Goal: Task Accomplishment & Management: Manage account settings

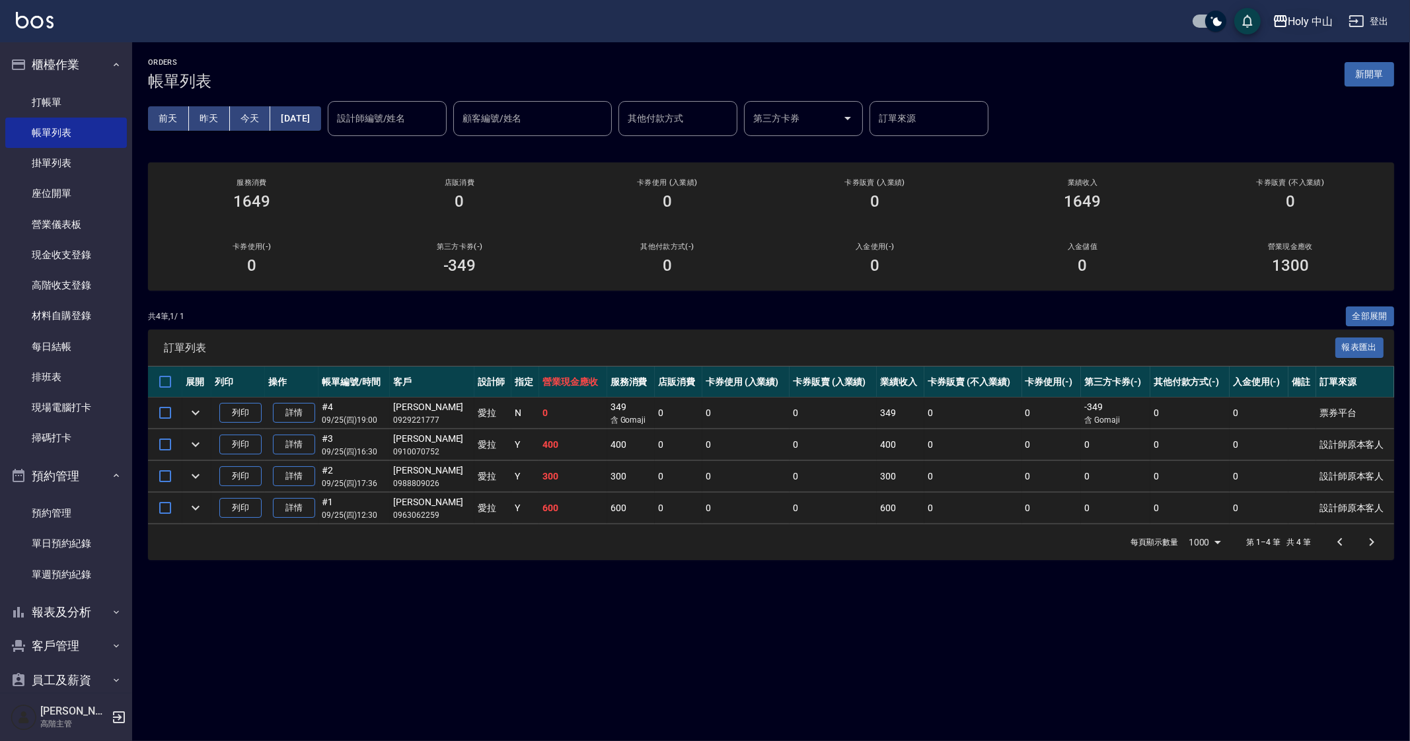
click at [1321, 16] on div "Holy 中山" at bounding box center [1310, 21] width 45 height 17
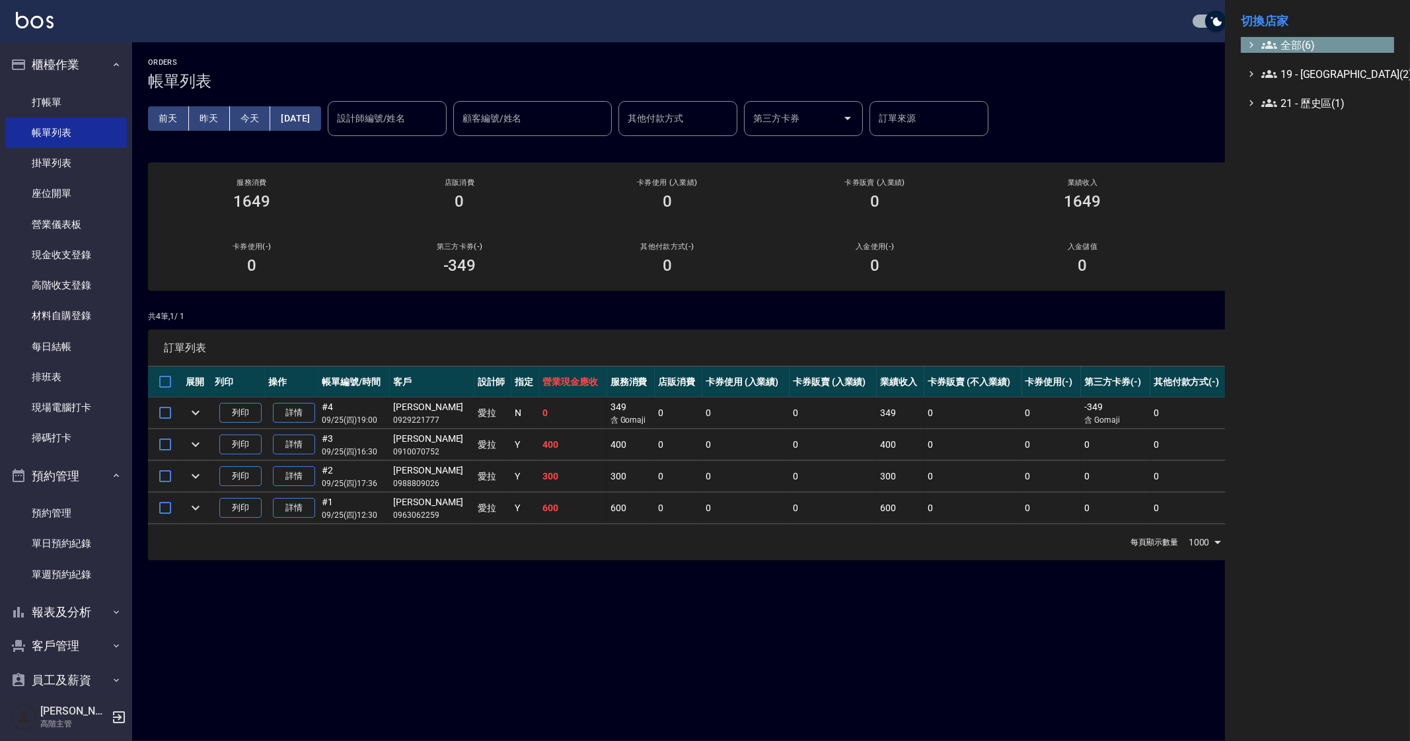
click at [1313, 38] on span "全部(6)" at bounding box center [1324, 45] width 127 height 16
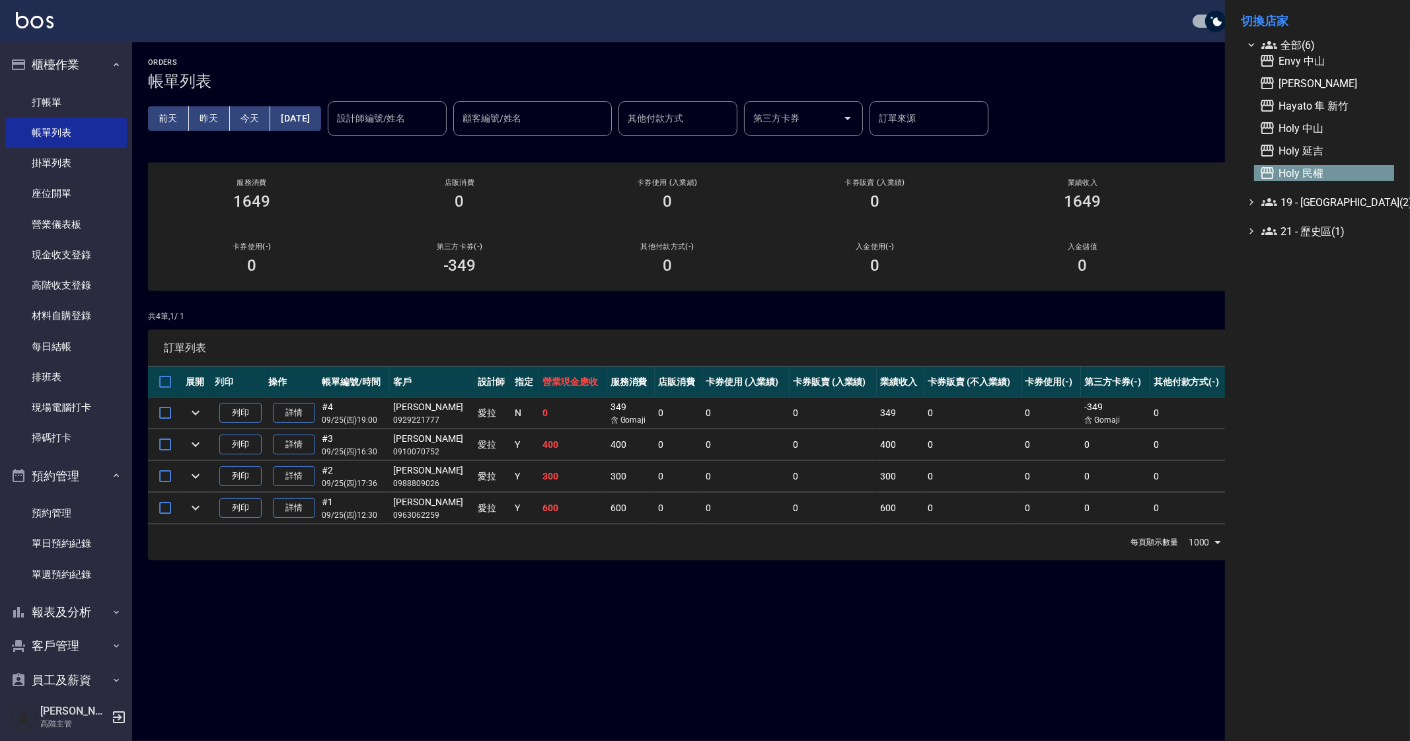
click at [1315, 172] on span "Holy 民權" at bounding box center [1323, 173] width 129 height 16
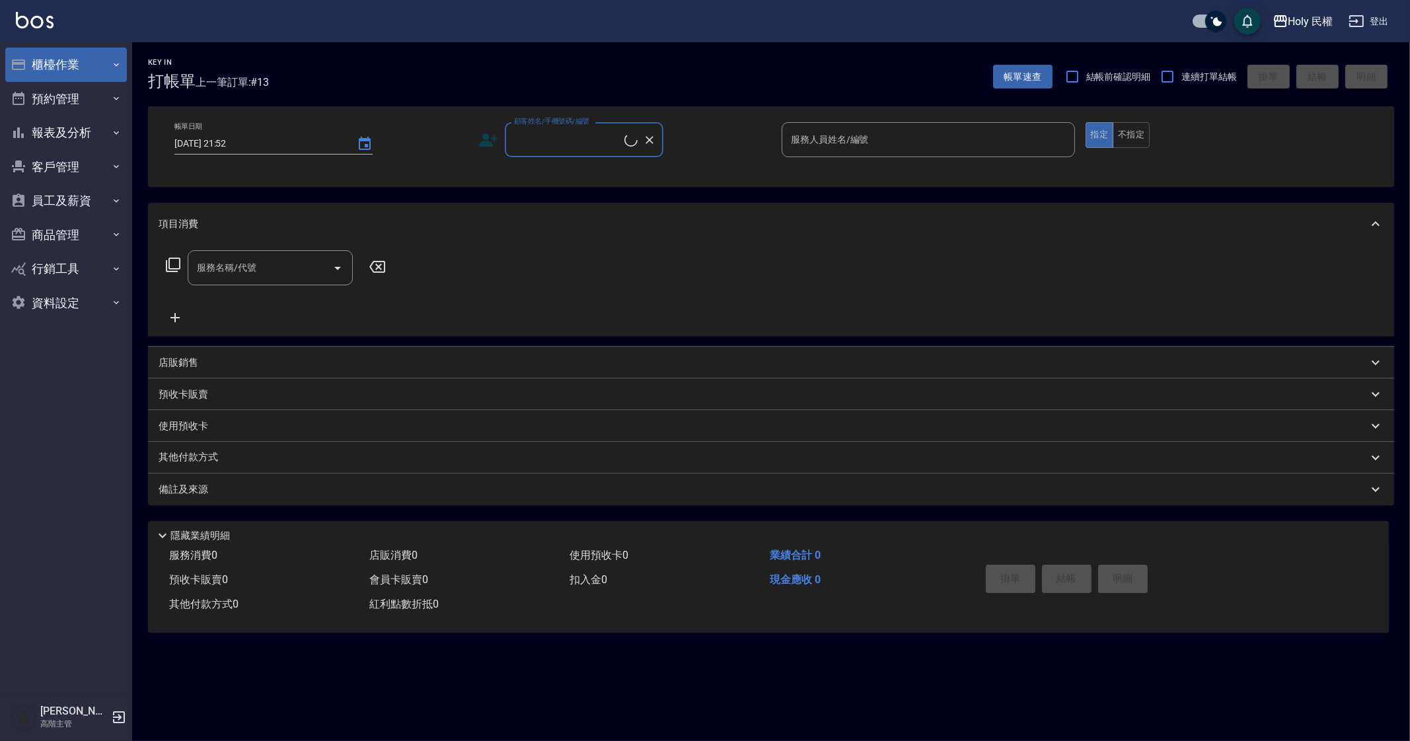
click at [77, 61] on button "櫃檯作業" at bounding box center [66, 65] width 122 height 34
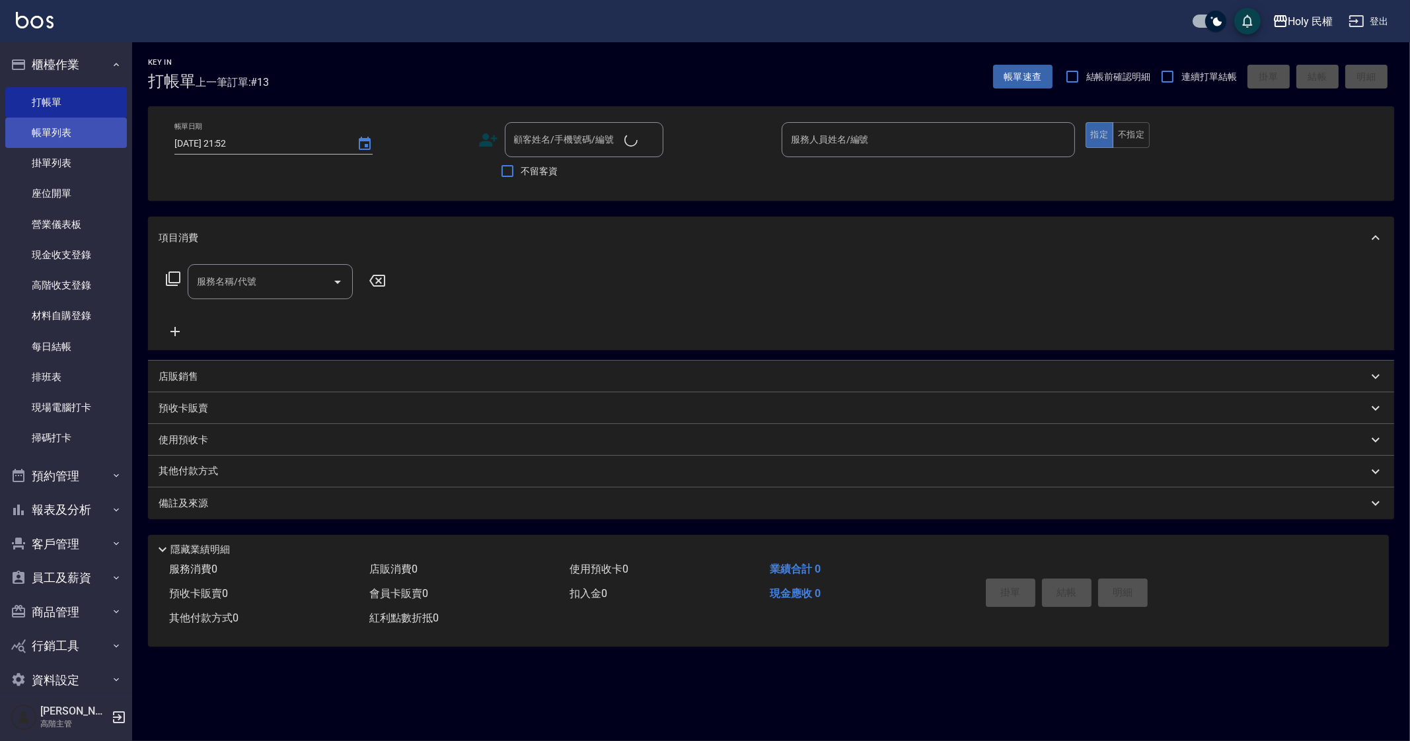
click at [103, 130] on link "帳單列表" at bounding box center [66, 133] width 122 height 30
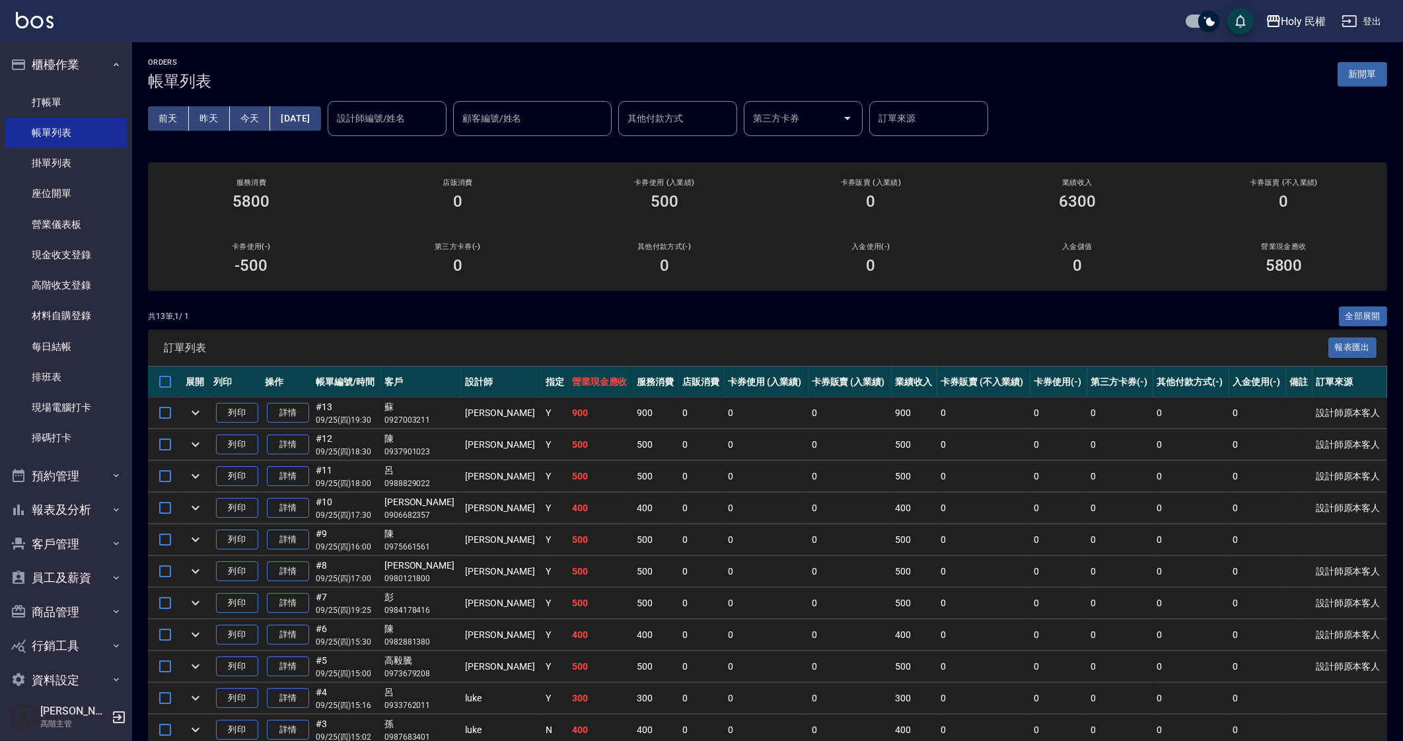
click at [1171, 394] on th "其他付款方式(-)" at bounding box center [1191, 382] width 76 height 31
click at [1285, 29] on button "Holy 民權" at bounding box center [1295, 21] width 71 height 27
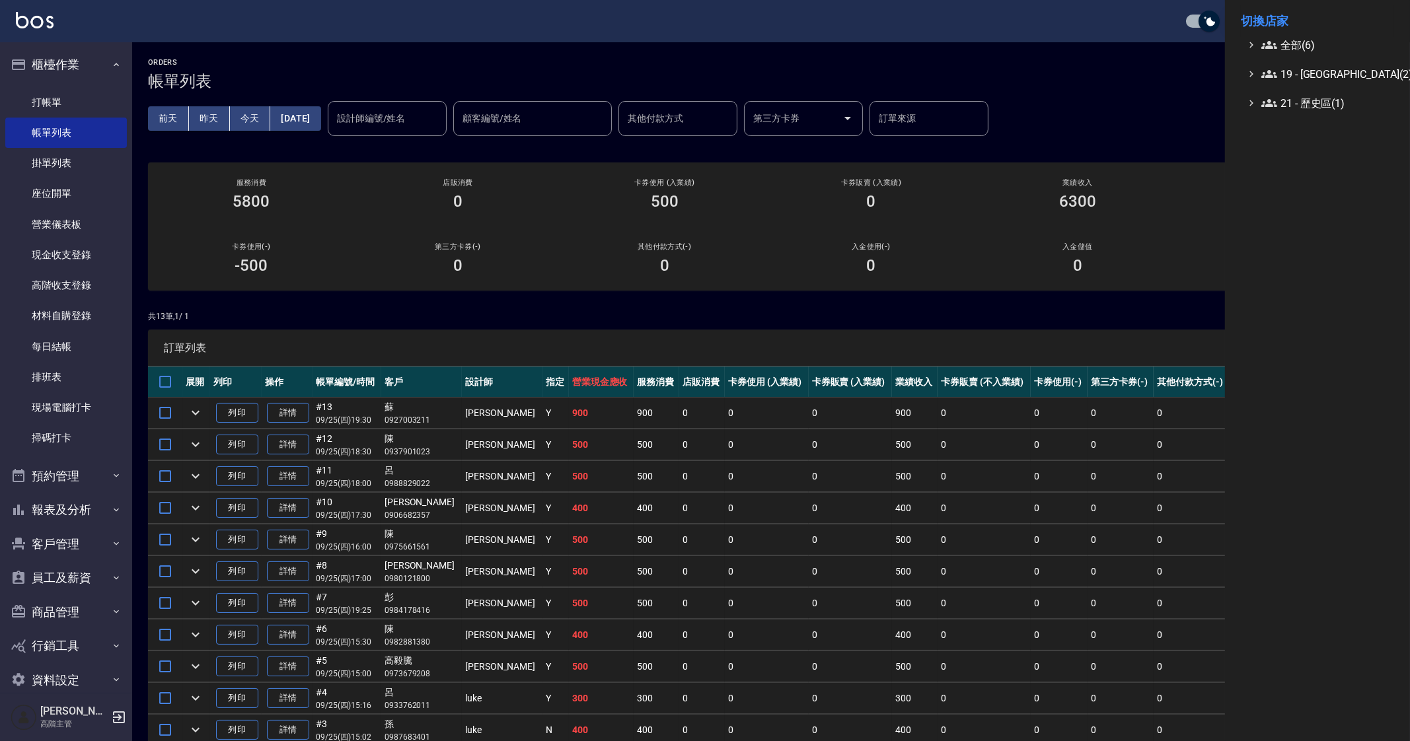
click at [1288, 54] on ul "全部(6) 19 - 新城區(2) 21 - 歷史區(1)" at bounding box center [1317, 74] width 153 height 74
click at [1298, 47] on span "全部(6)" at bounding box center [1324, 45] width 127 height 16
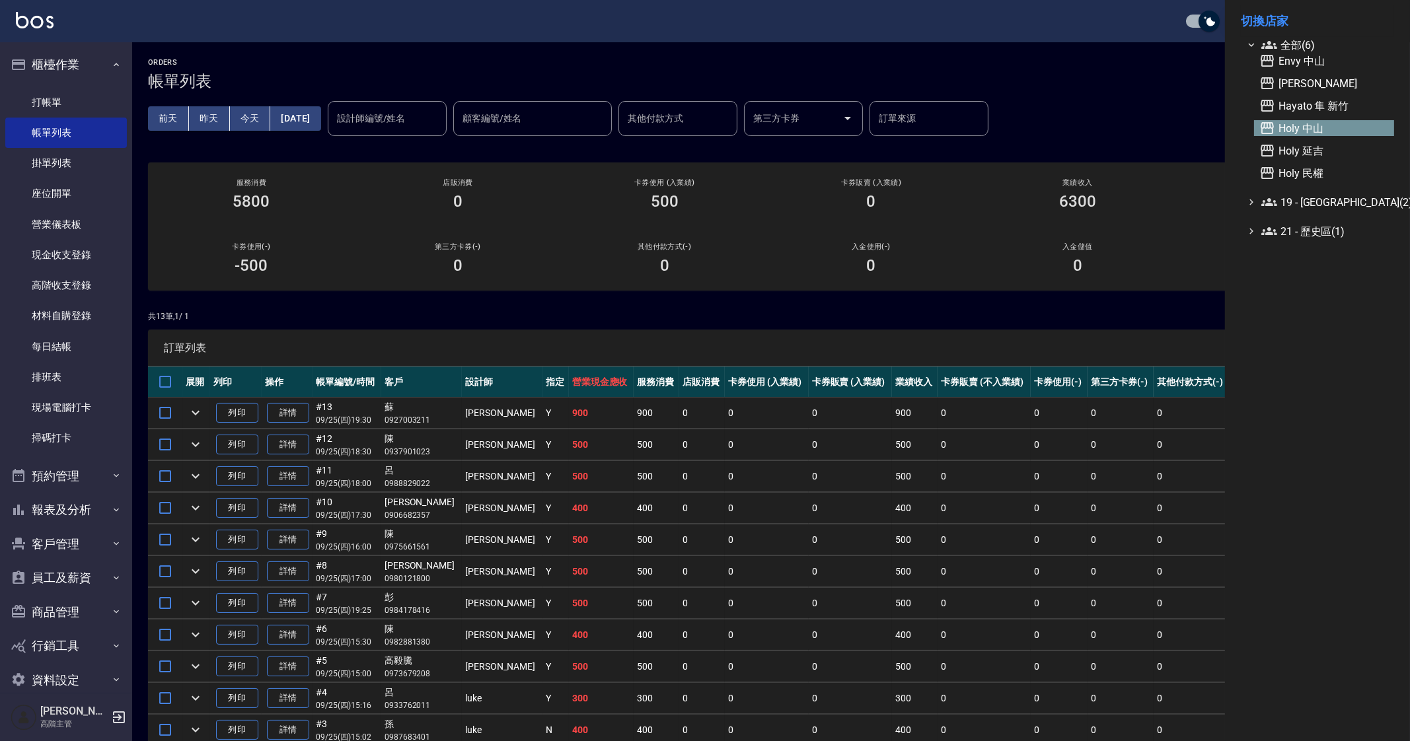
click at [1328, 125] on span "Holy 中山" at bounding box center [1323, 128] width 129 height 16
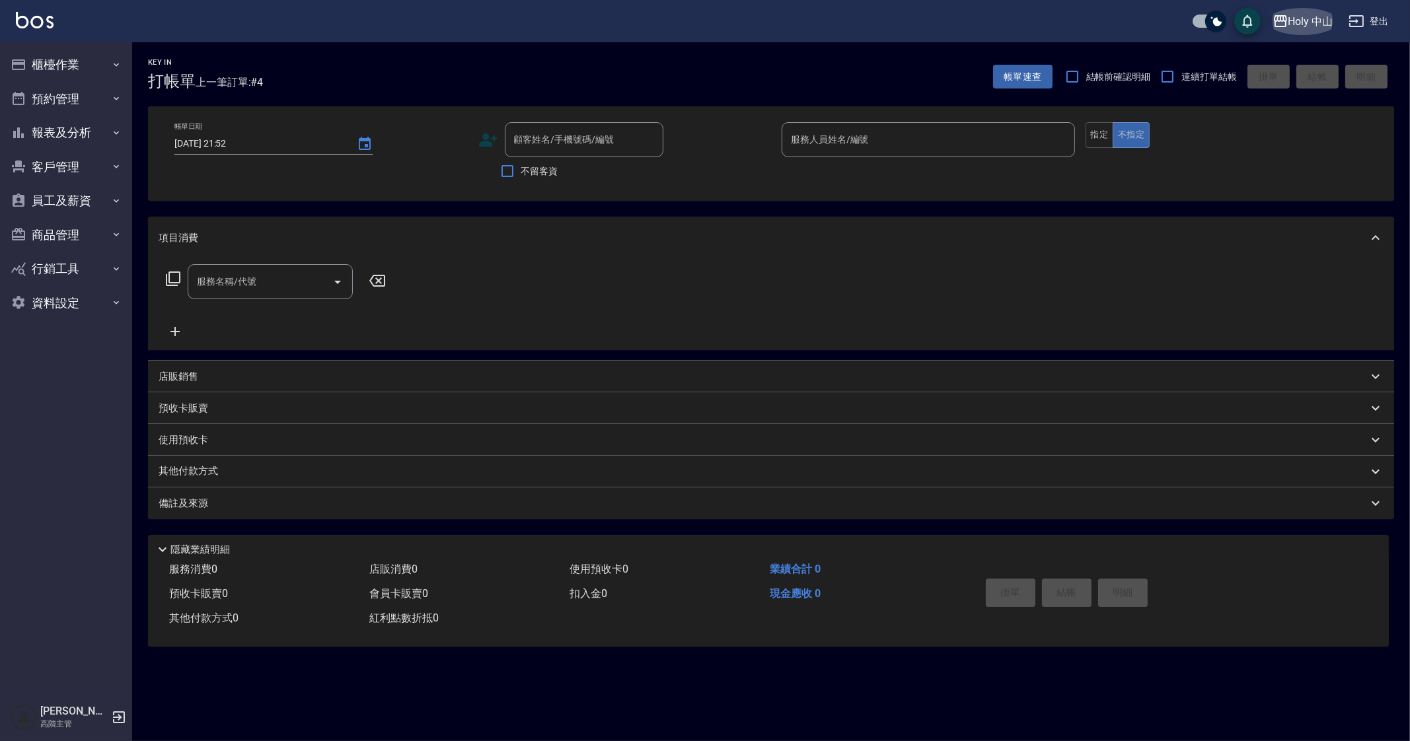
click at [1296, 32] on button "Holy 中山" at bounding box center [1302, 21] width 71 height 27
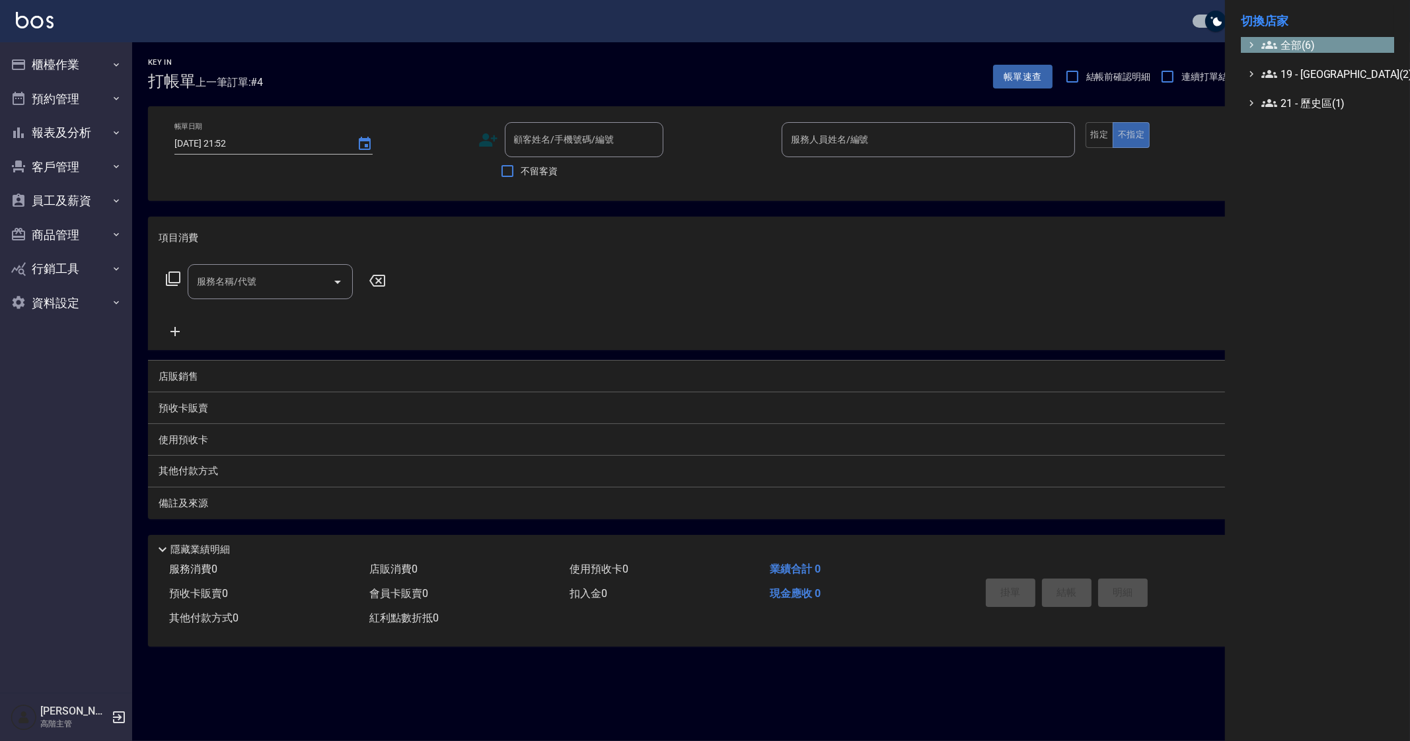
click at [1301, 49] on span "全部(6)" at bounding box center [1324, 45] width 127 height 16
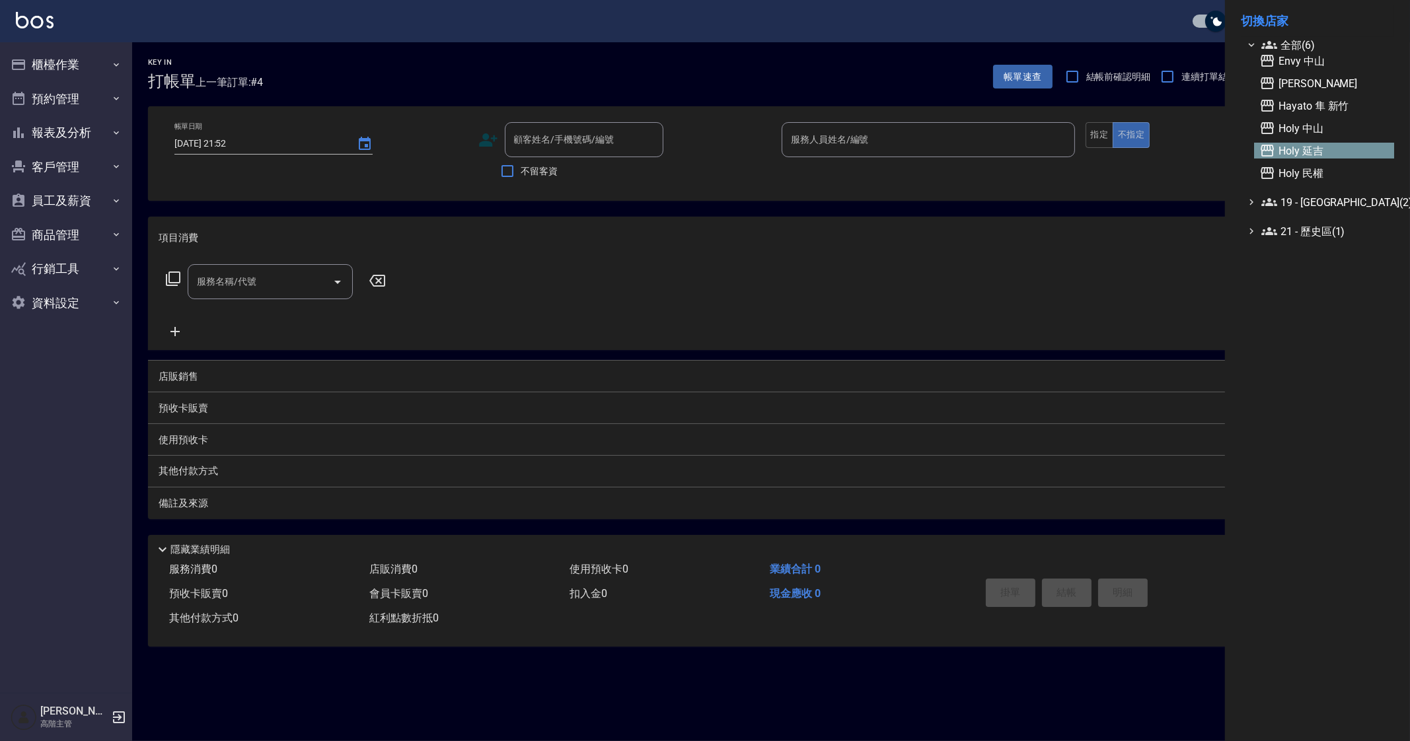
click at [1328, 143] on span "Holy 延吉" at bounding box center [1323, 151] width 129 height 16
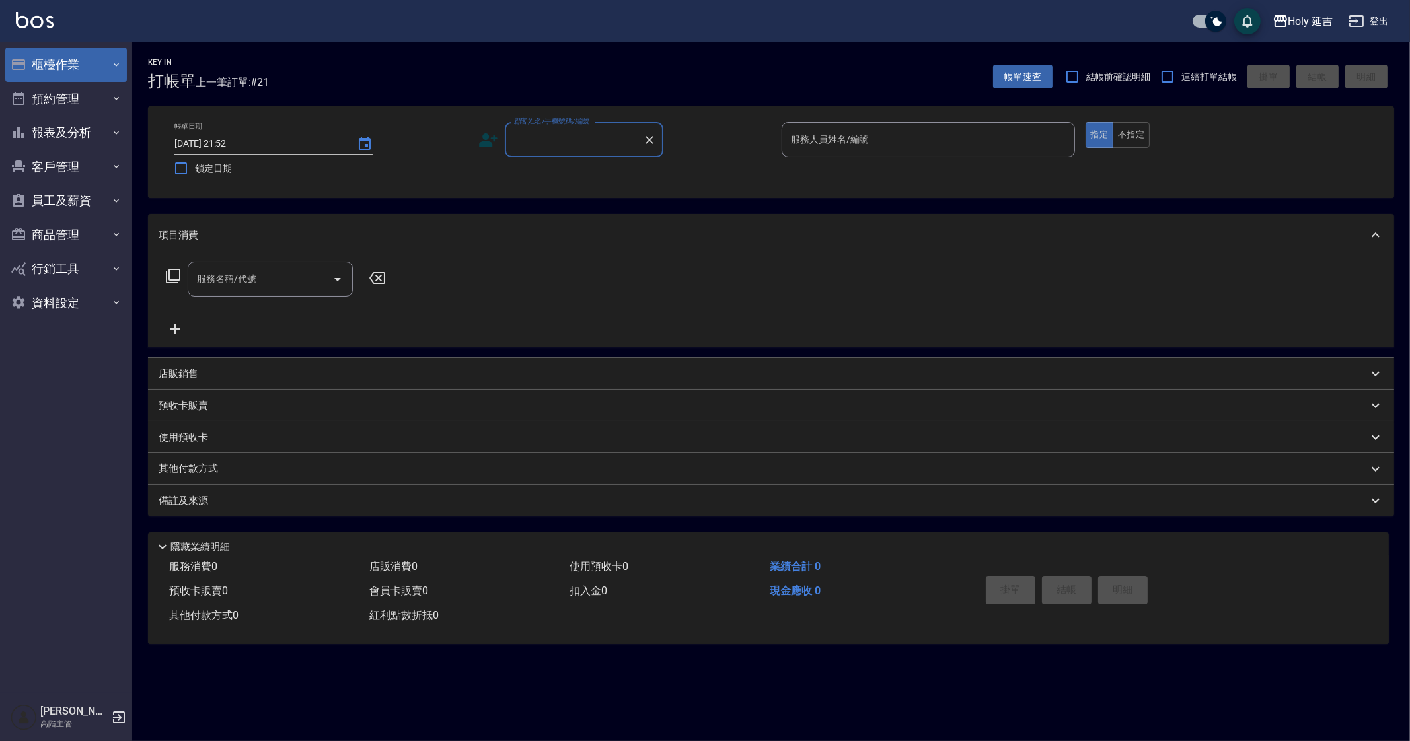
click at [94, 74] on button "櫃檯作業" at bounding box center [66, 65] width 122 height 34
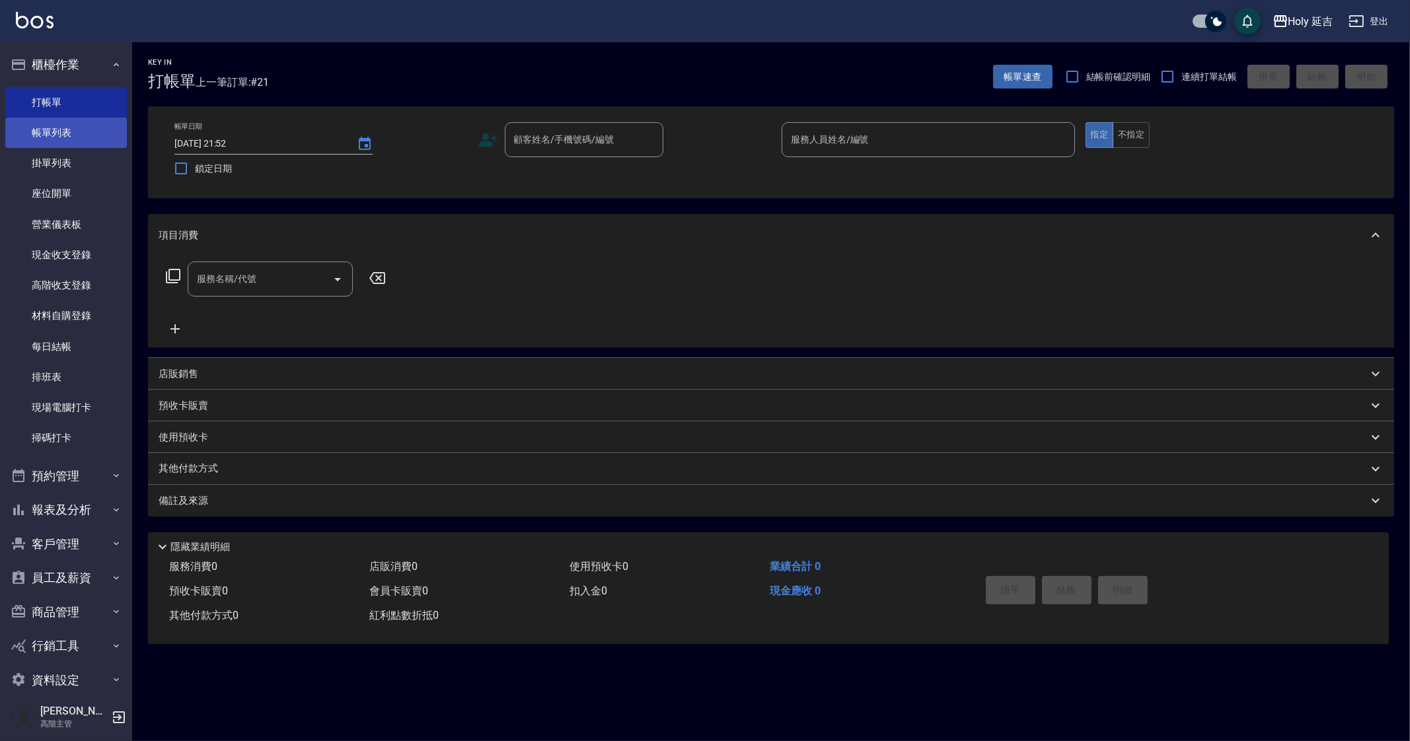
click at [83, 135] on link "帳單列表" at bounding box center [66, 133] width 122 height 30
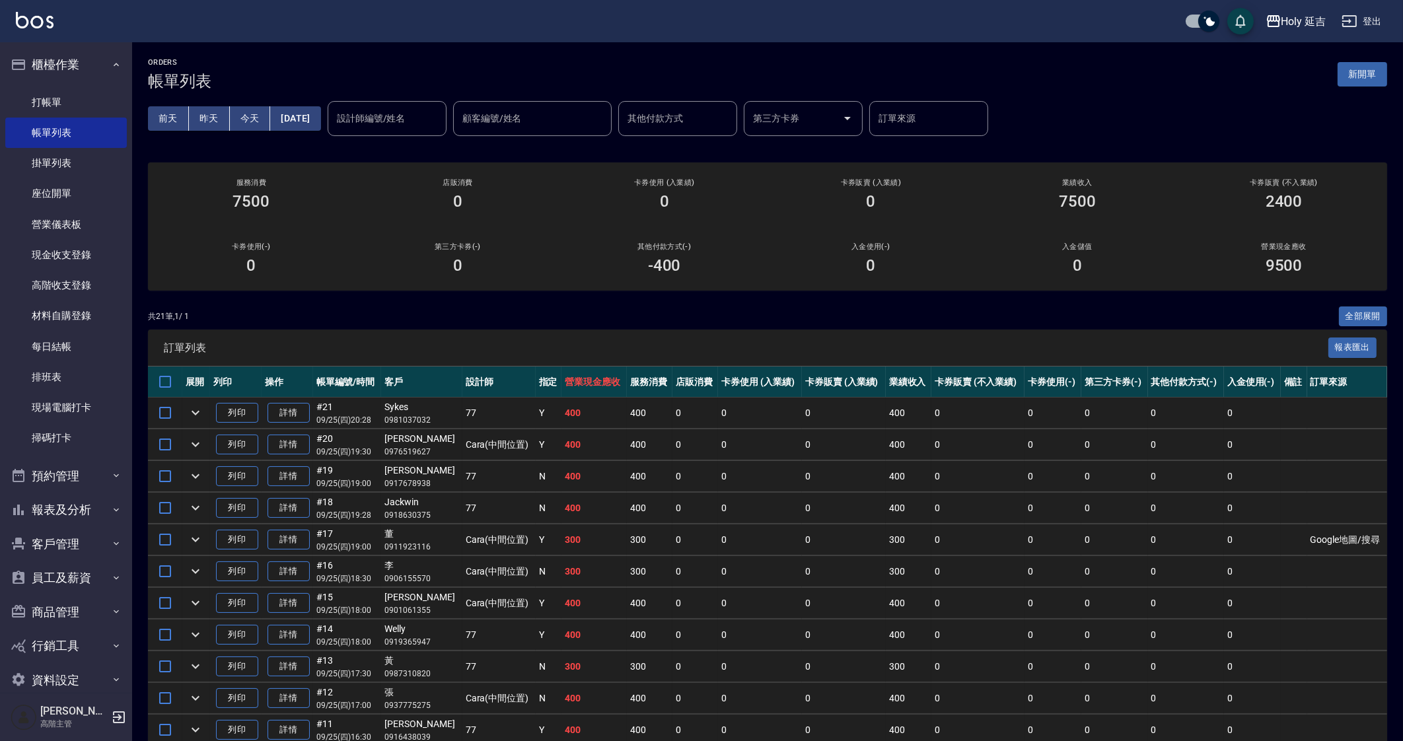
click at [852, 520] on td "0" at bounding box center [844, 508] width 84 height 31
click at [1074, 601] on td "0" at bounding box center [1053, 603] width 57 height 31
click at [1058, 556] on td "0" at bounding box center [1053, 571] width 57 height 31
click at [1291, 18] on div "Holy 延吉" at bounding box center [1304, 21] width 45 height 17
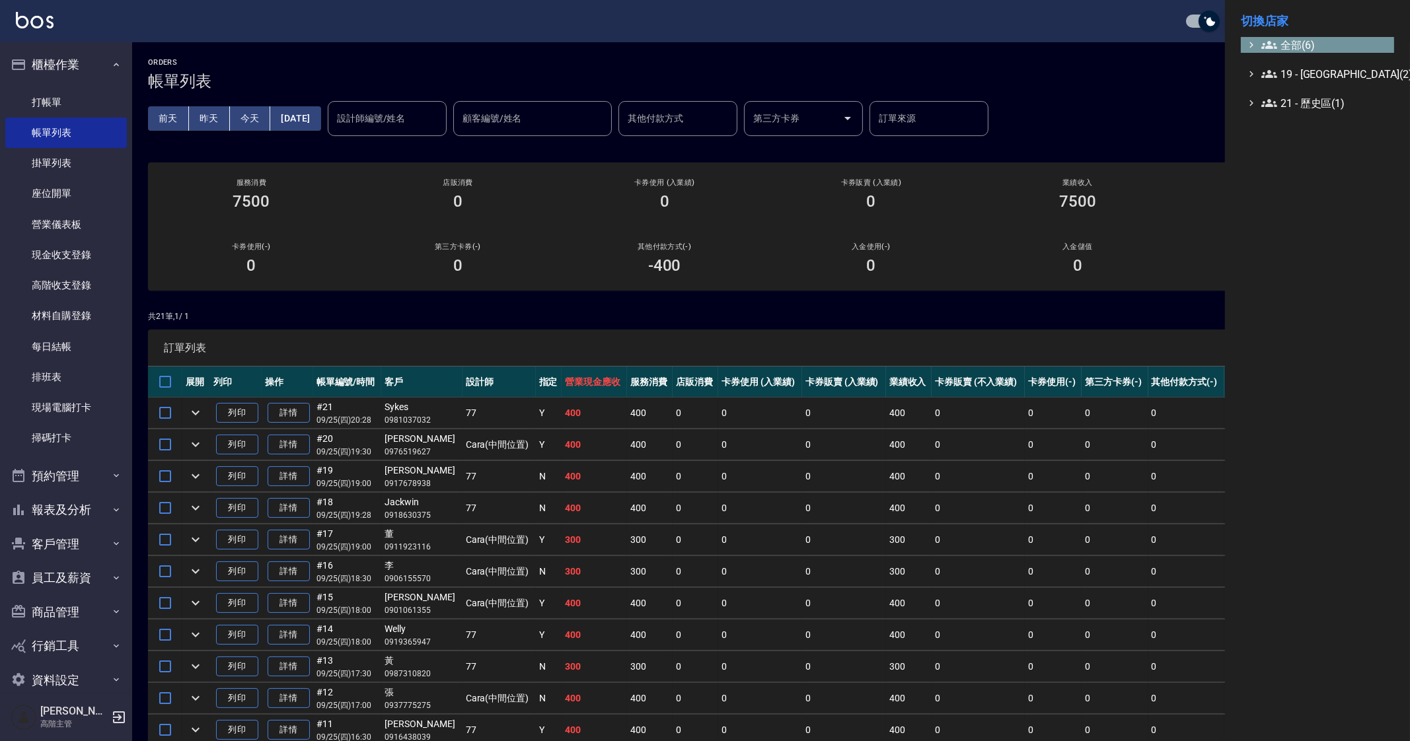
click at [1280, 44] on span "全部(6)" at bounding box center [1324, 45] width 127 height 16
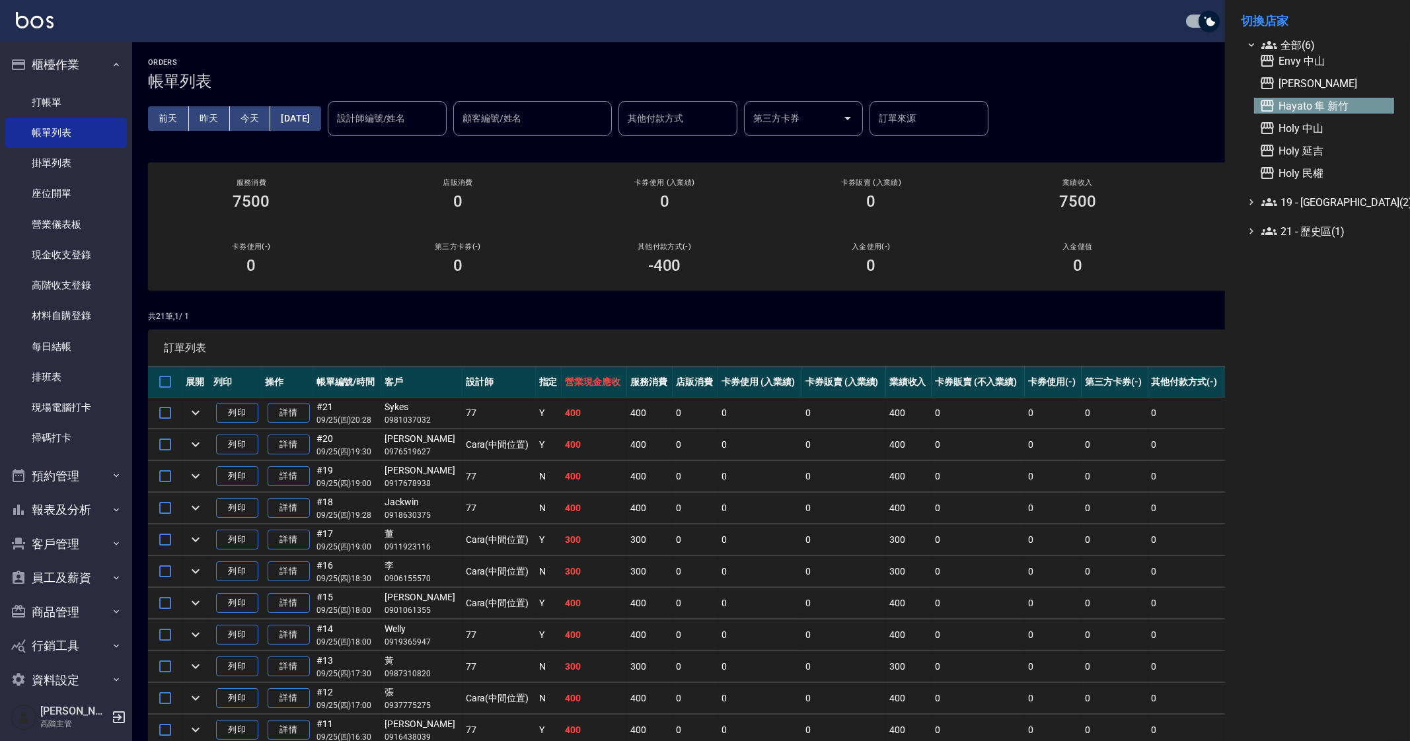
click at [1299, 108] on span "Hayato 隼 新竹" at bounding box center [1323, 106] width 129 height 16
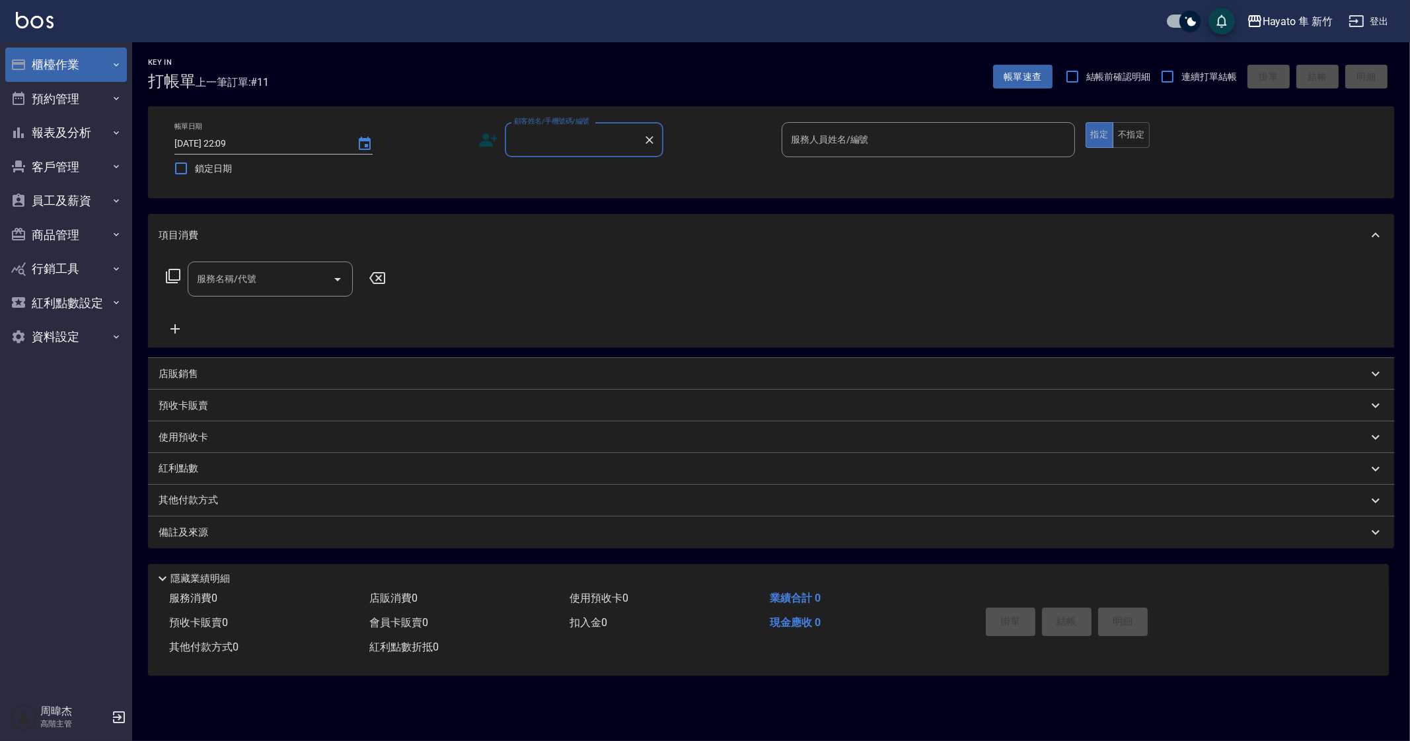
click at [80, 50] on button "櫃檯作業" at bounding box center [66, 65] width 122 height 34
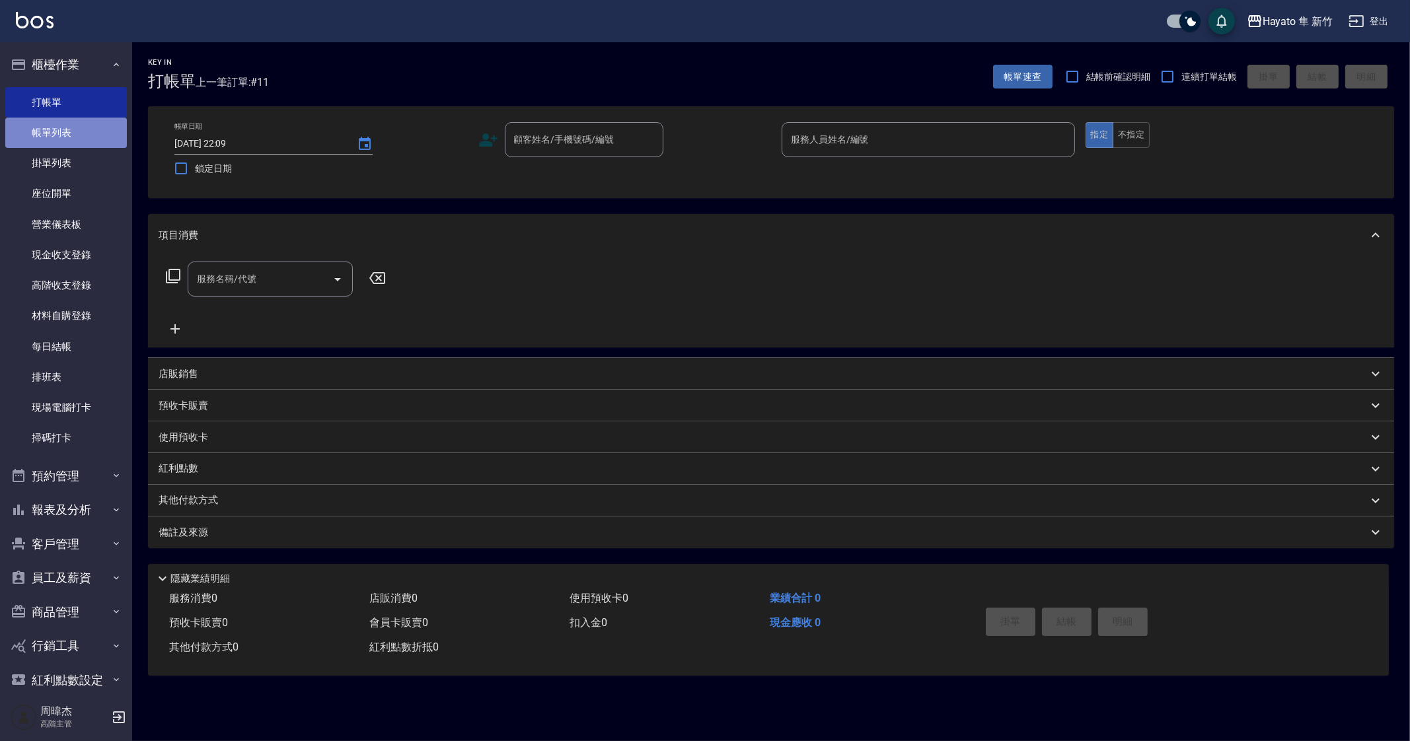
click at [106, 137] on link "帳單列表" at bounding box center [66, 133] width 122 height 30
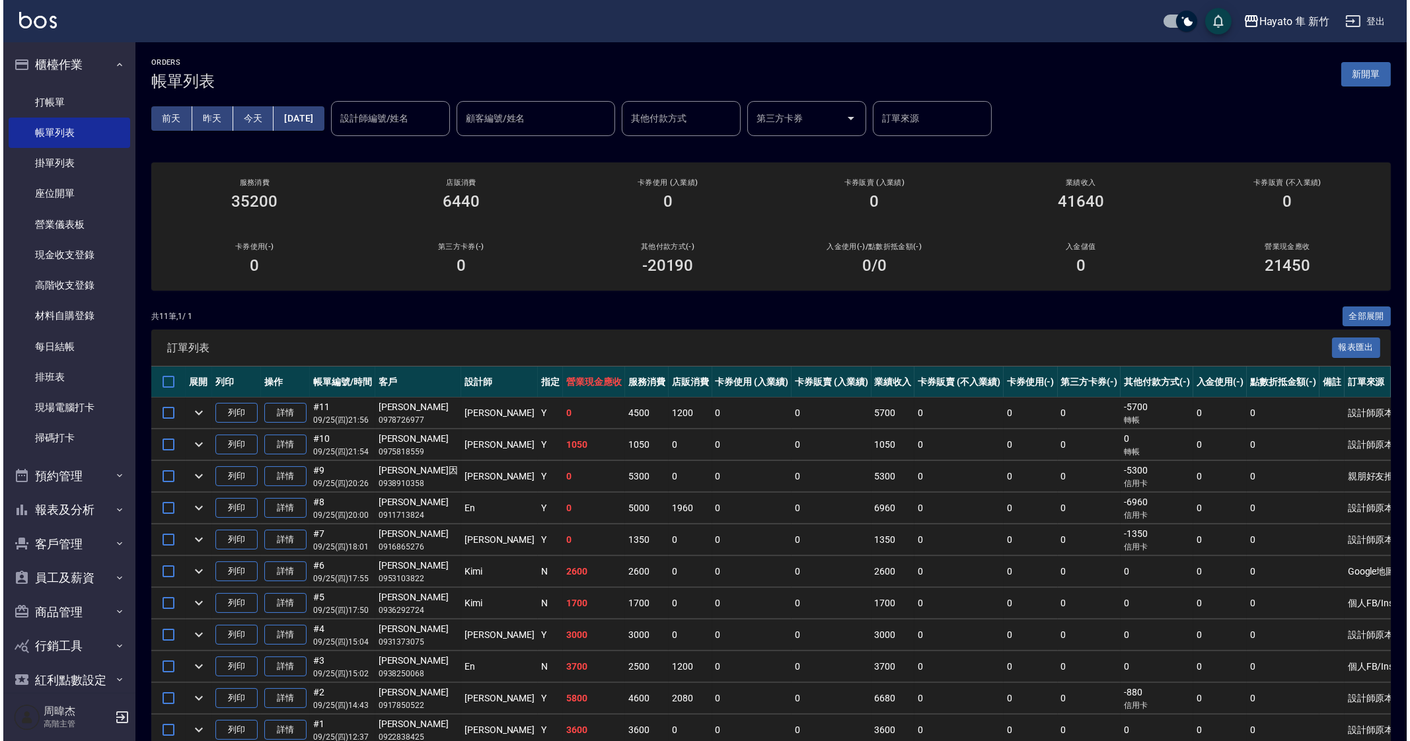
scroll to position [54, 0]
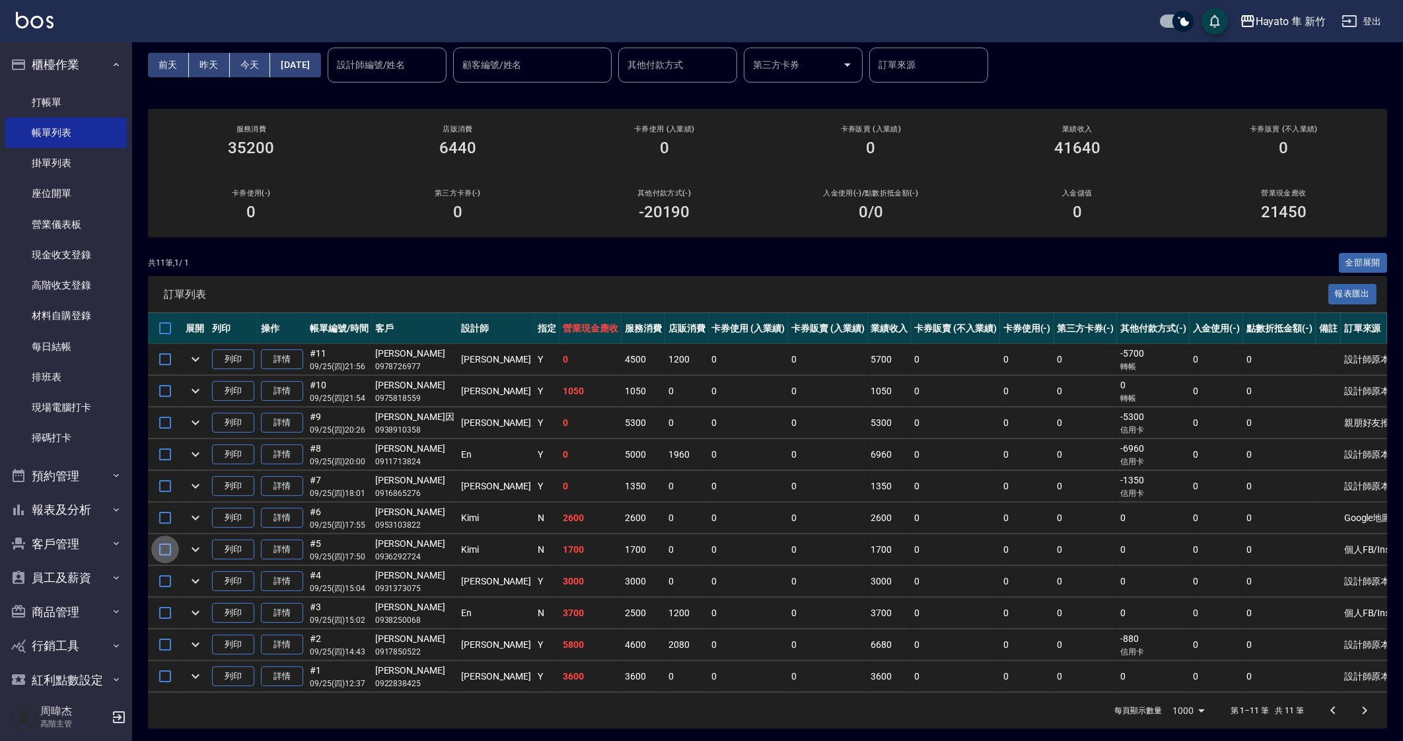
click at [166, 546] on input "checkbox" at bounding box center [165, 550] width 28 height 28
checkbox input "true"
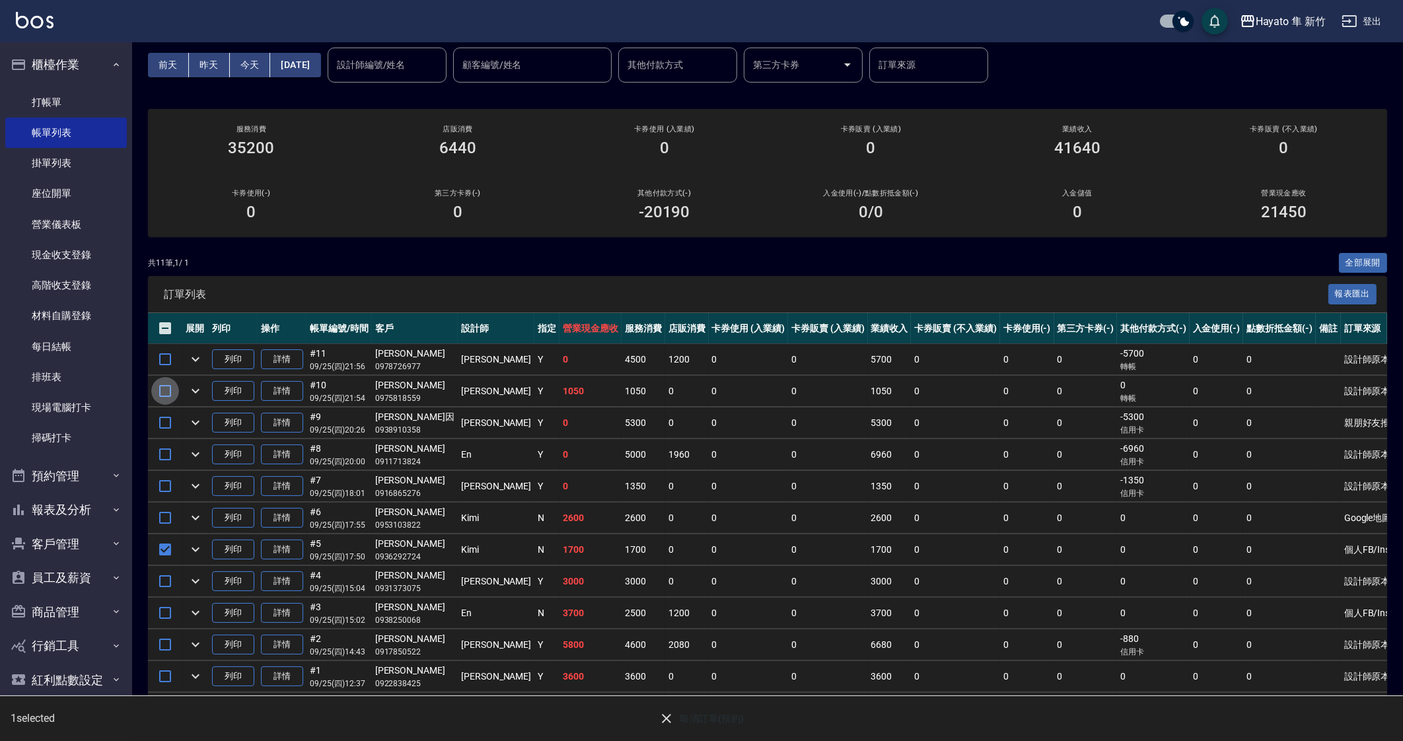
click at [168, 395] on input "checkbox" at bounding box center [165, 391] width 28 height 28
checkbox input "true"
click at [711, 715] on button "取消訂單(預約)" at bounding box center [701, 719] width 96 height 24
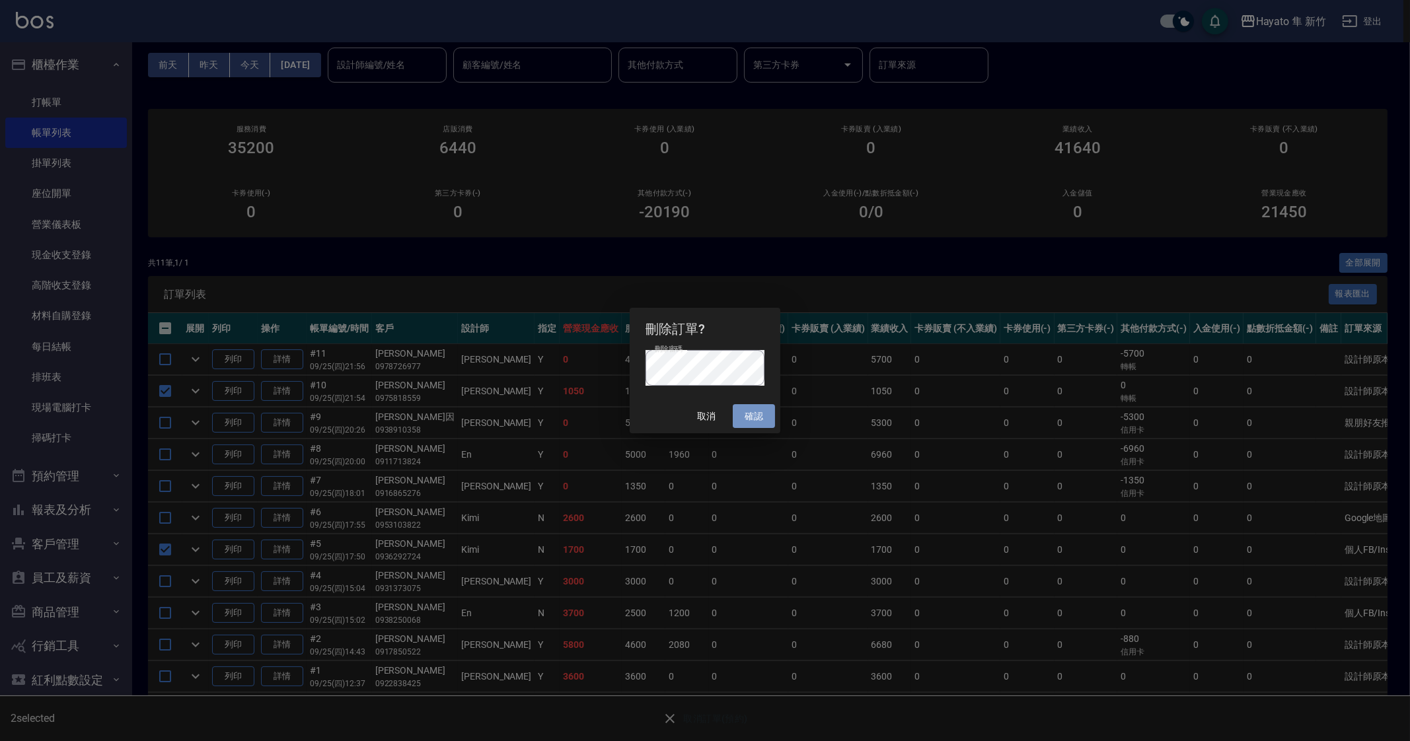
click at [752, 414] on button "確認" at bounding box center [754, 416] width 42 height 24
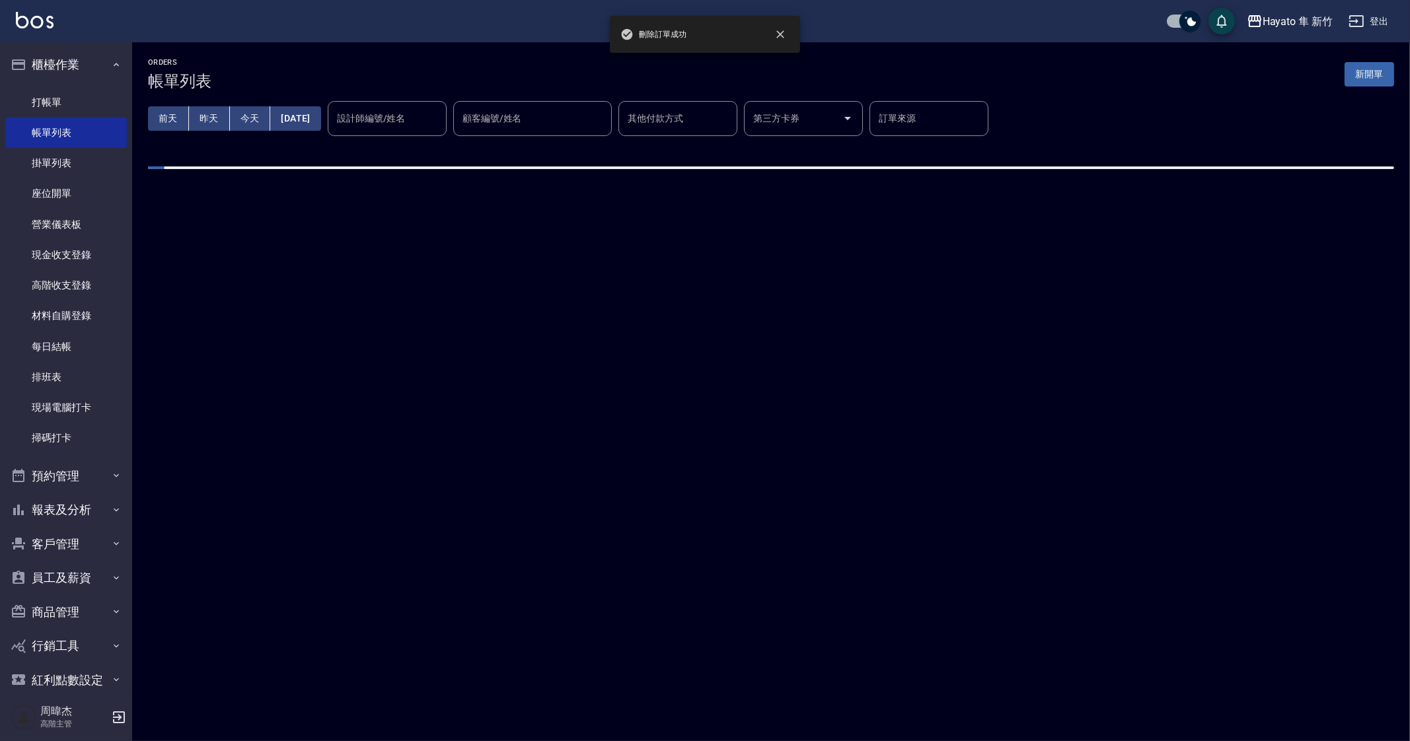
scroll to position [0, 0]
